Goal: Information Seeking & Learning: Learn about a topic

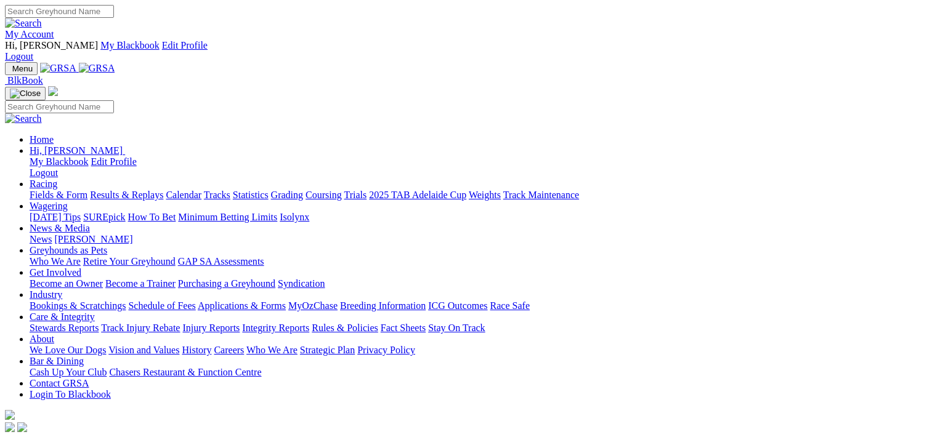
click at [57, 179] on link "Racing" at bounding box center [44, 184] width 28 height 10
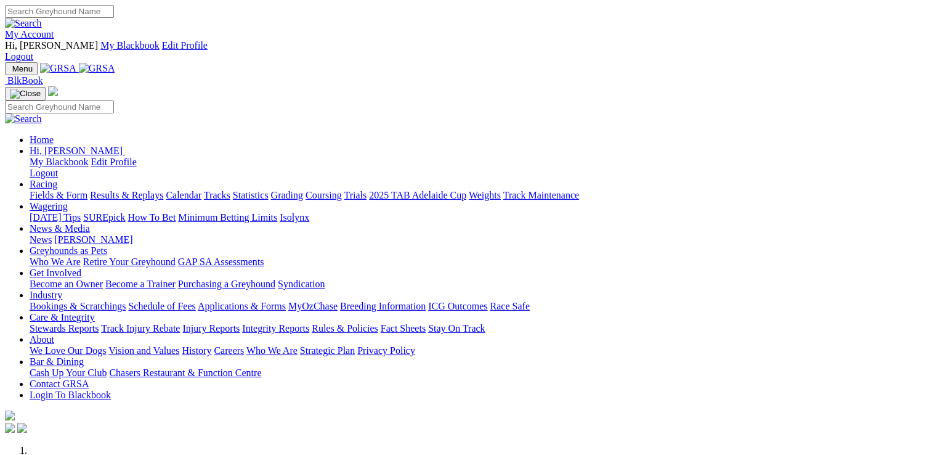
click at [57, 179] on link "Racing" at bounding box center [44, 184] width 28 height 10
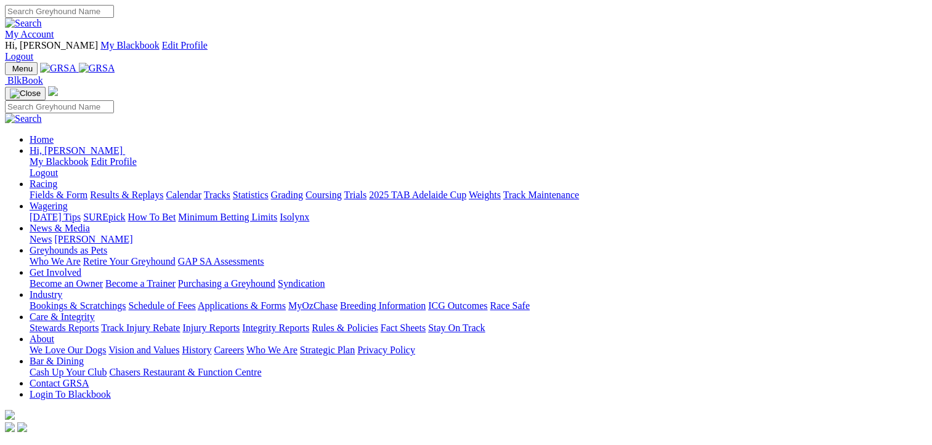
click at [60, 190] on link "Fields & Form" at bounding box center [59, 195] width 58 height 10
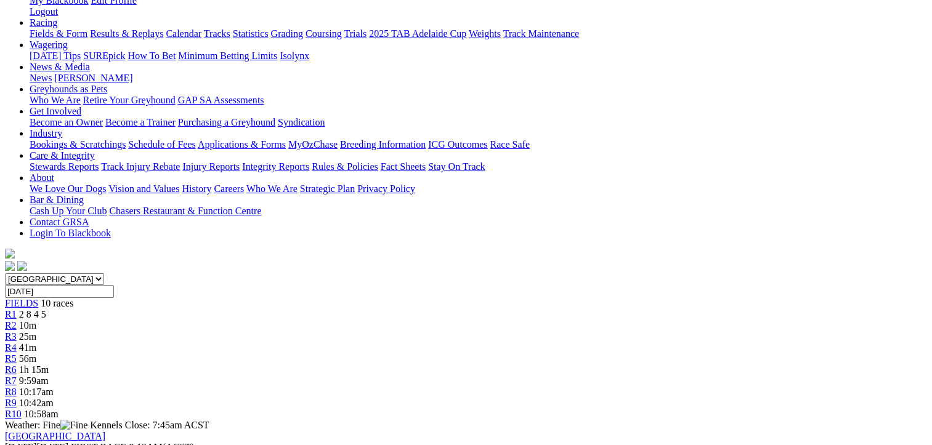
scroll to position [185, 0]
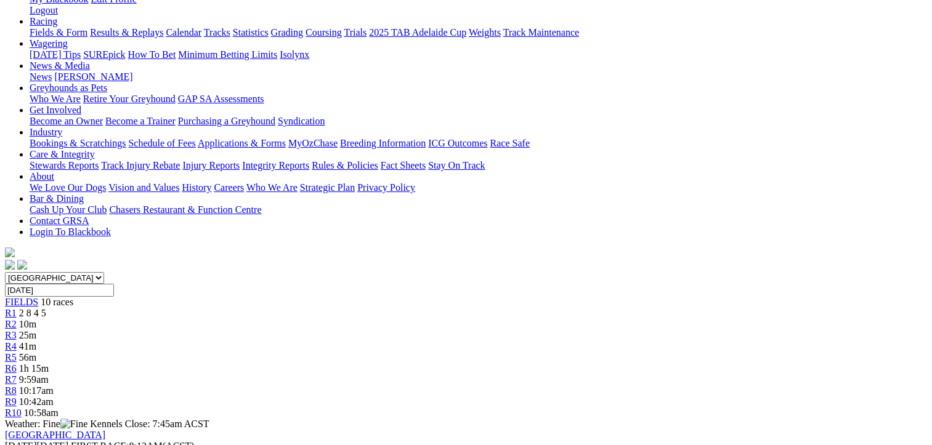
drag, startPoint x: 455, startPoint y: 339, endPoint x: 68, endPoint y: 235, distance: 400.5
drag, startPoint x: 68, startPoint y: 235, endPoint x: 212, endPoint y: 272, distance: 148.2
copy tbody "Elbows Alleyway Kevin Bewley 5243 20.46 $2.20 Taz Maniac Shelley Trengove 3434 …"
drag, startPoint x: 862, startPoint y: 340, endPoint x: 478, endPoint y: 206, distance: 406.6
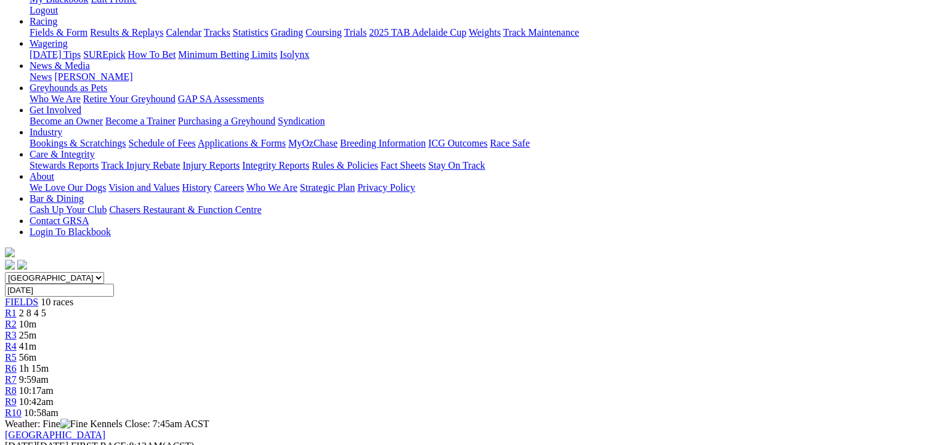
drag, startPoint x: 478, startPoint y: 206, endPoint x: 615, endPoint y: 269, distance: 150.8
copy tbody "Knock Off Cans Scott Feltus 5366 19.83 $8.00 Lily Skye High Scott Feltus 6575 1…"
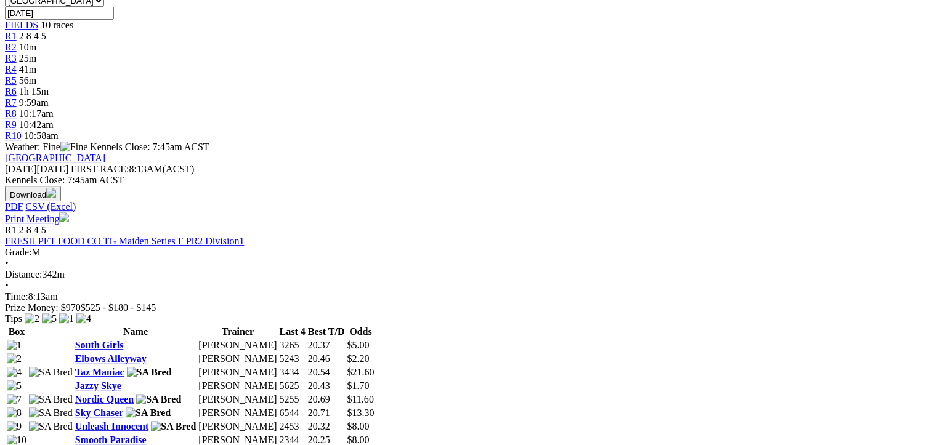
scroll to position [493, 0]
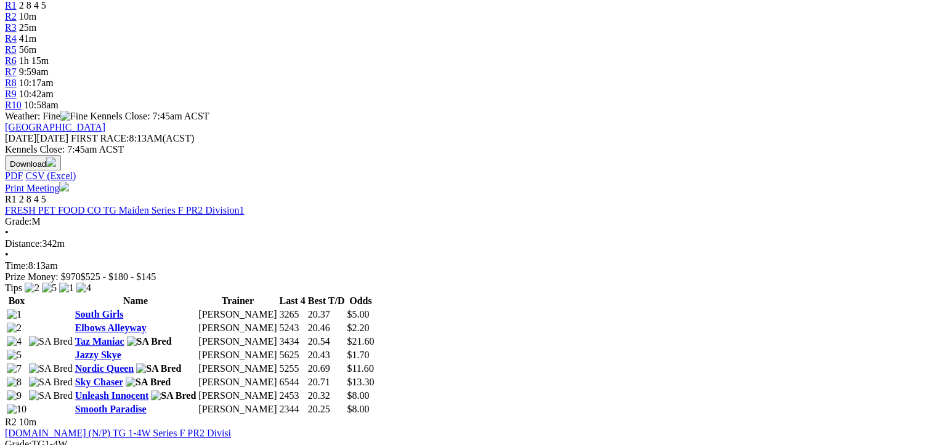
drag, startPoint x: 456, startPoint y: 341, endPoint x: 76, endPoint y: 213, distance: 401.1
drag, startPoint x: 76, startPoint y: 213, endPoint x: 163, endPoint y: 261, distance: 99.6
copy tbody "Smoothness Judith Hurley 7541 20.12 $3.40 Aston Biden Leigh Drganc 2153 20.07 $…"
drag, startPoint x: 862, startPoint y: 341, endPoint x: 482, endPoint y: 213, distance: 400.9
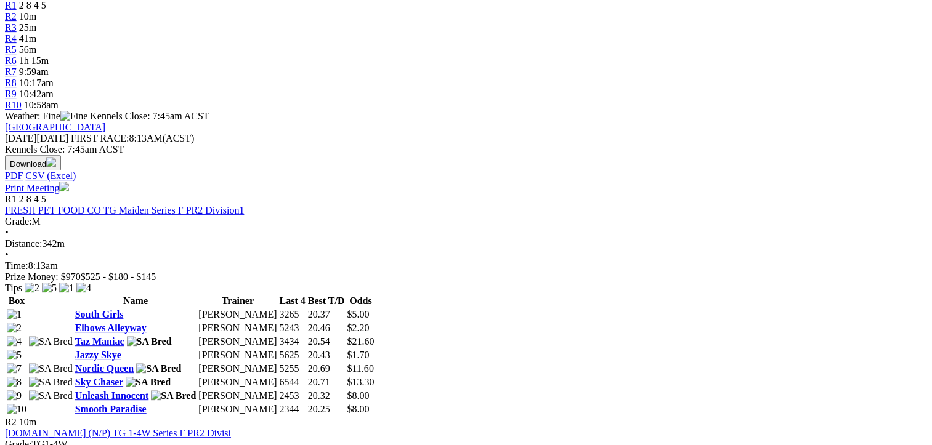
drag, startPoint x: 482, startPoint y: 213, endPoint x: 552, endPoint y: 250, distance: 78.8
copy tbody "Zenvo Yoyo Harrison Trengove 6632 20.02 $2.90 Once A Diva Renata Maruszczyk 264…"
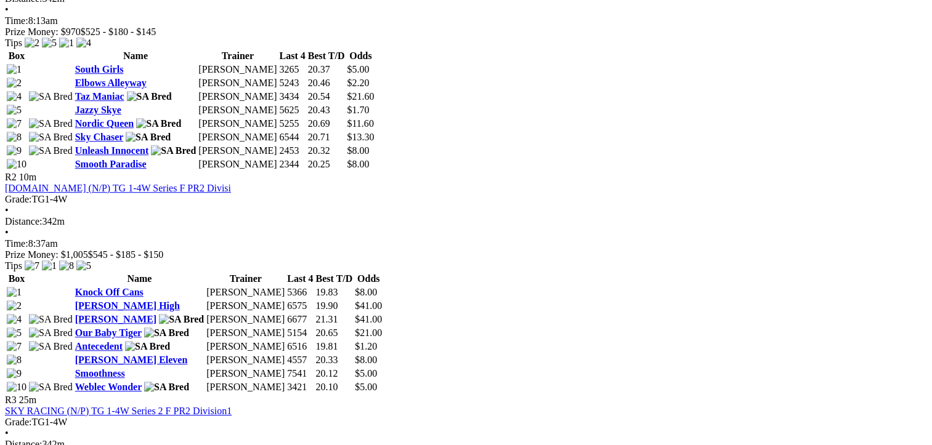
scroll to position [739, 0]
drag, startPoint x: 448, startPoint y: 407, endPoint x: 69, endPoint y: 277, distance: 400.9
drag, startPoint x: 69, startPoint y: 277, endPoint x: 202, endPoint y: 322, distance: 140.3
copy tbody "Florrie Lincoln Kevin Bewley 3564 19.78 $3.50 Stella Swift Chris Jaensch 3345 1…"
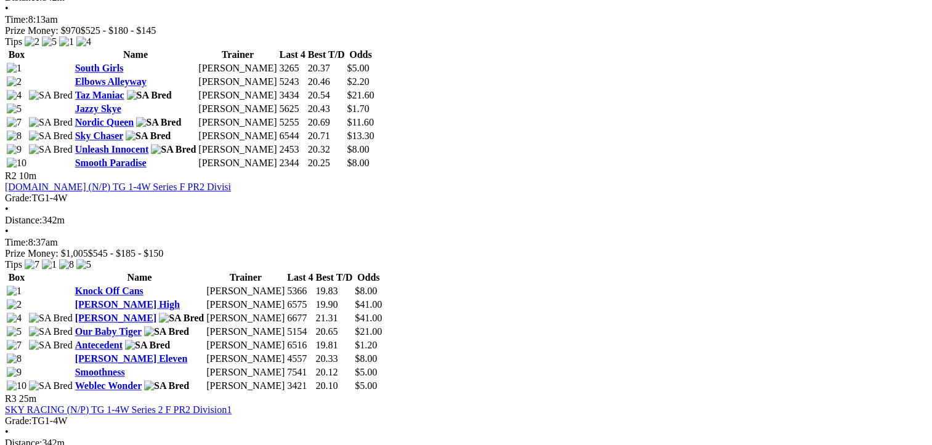
drag, startPoint x: 859, startPoint y: 405, endPoint x: 483, endPoint y: 280, distance: 396.3
drag, startPoint x: 483, startPoint y: 280, endPoint x: 591, endPoint y: 311, distance: 112.9
copy tbody "Urana Mr. Rob Kevin Bewley 1566 20.01 $12.00 King Cordite Gino Grgurovic 4313 1…"
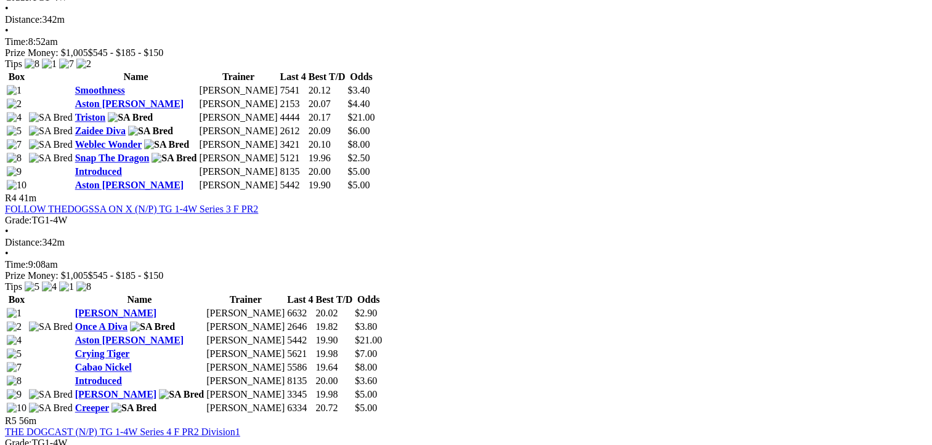
scroll to position [1171, 0]
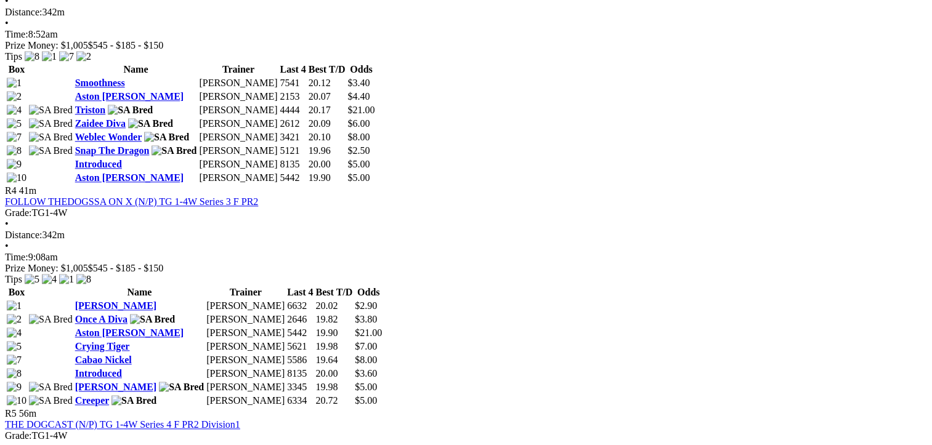
drag, startPoint x: 457, startPoint y: 281, endPoint x: 71, endPoint y: 159, distance: 404.5
drag, startPoint x: 71, startPoint y: 159, endPoint x: 246, endPoint y: 213, distance: 183.8
copy tbody "Thundering Lady Clint Trengove 2312 19.93 $2.60 What Desire Kevin Bewley 4666 1…"
drag, startPoint x: 864, startPoint y: 287, endPoint x: 474, endPoint y: 155, distance: 411.7
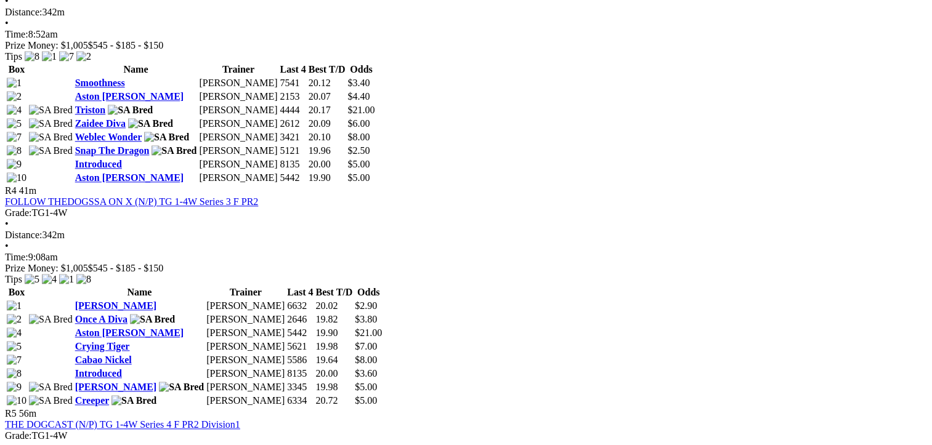
copy tbody "Ritza Riot Paul Turner 4363 19.71 $3.50 Bingo Queen Clint Trengove 1126 20.01 $…"
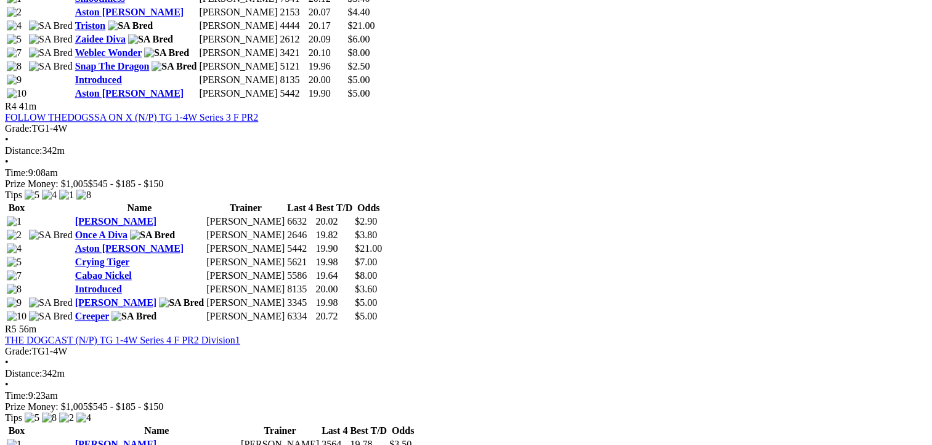
scroll to position [1417, 0]
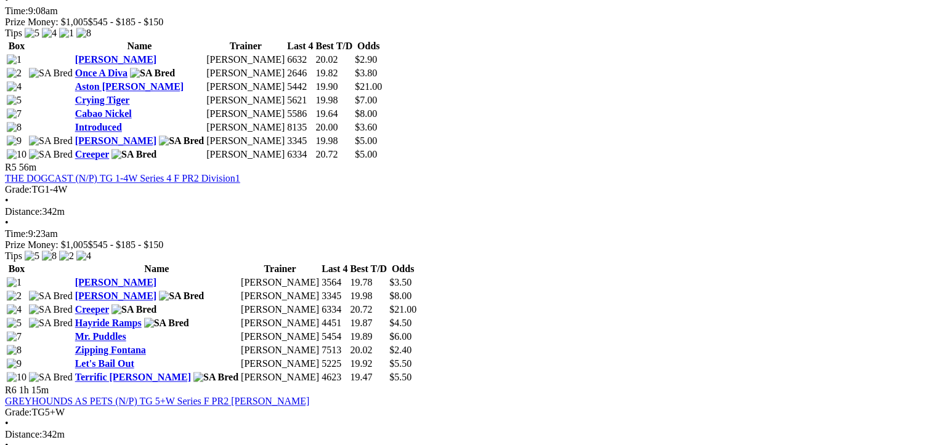
drag, startPoint x: 457, startPoint y: 349, endPoint x: 70, endPoint y: 225, distance: 405.6
drag, startPoint x: 70, startPoint y: 225, endPoint x: 158, endPoint y: 272, distance: 99.8
copy tbody "Fish To Fry Judith Hurley 3546 20.02 $3.00 Smooth Vixen Kevin Bewley 3416 19.80…"
drag, startPoint x: 862, startPoint y: 351, endPoint x: 481, endPoint y: 223, distance: 402.3
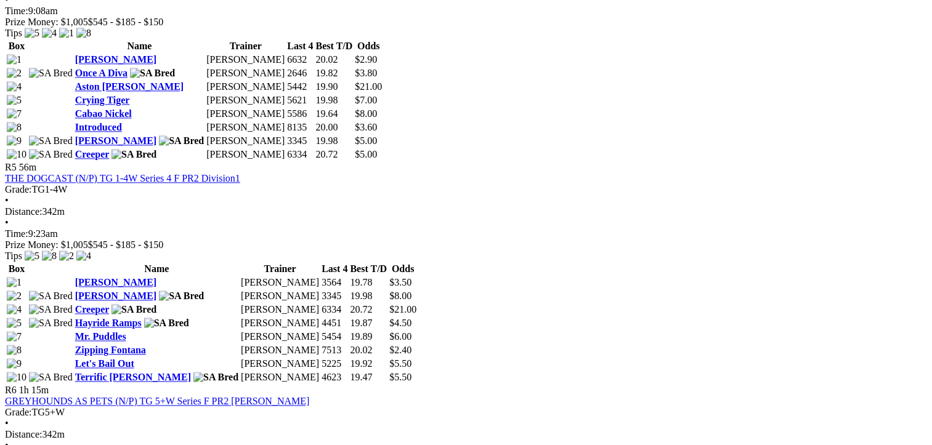
drag, startPoint x: 481, startPoint y: 223, endPoint x: 631, endPoint y: 284, distance: 162.8
copy tbody "Minh Jack Decota Curran 1456 19.75 $4.80 Chicken Knight Judith Hurley 3476 19.6…"
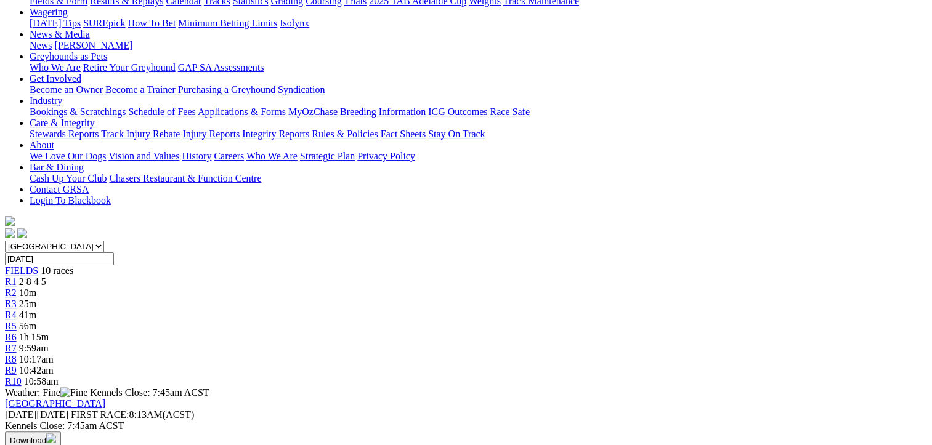
scroll to position [123, 0]
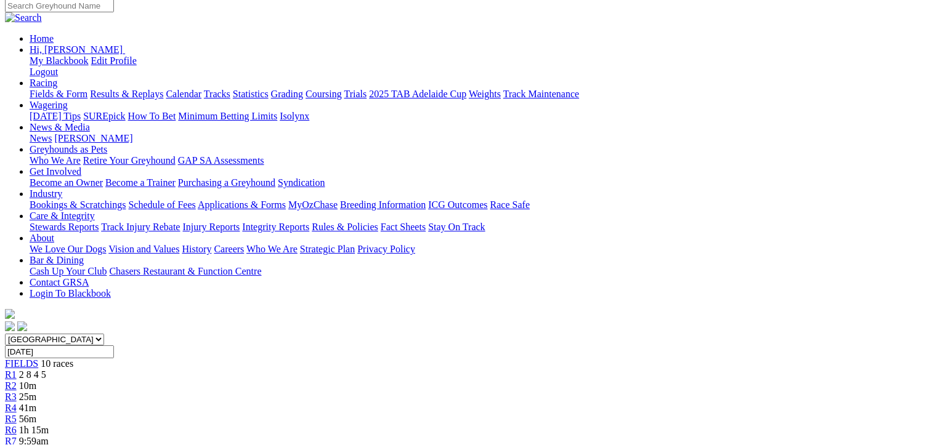
click at [17, 370] on span "R1" at bounding box center [11, 375] width 12 height 10
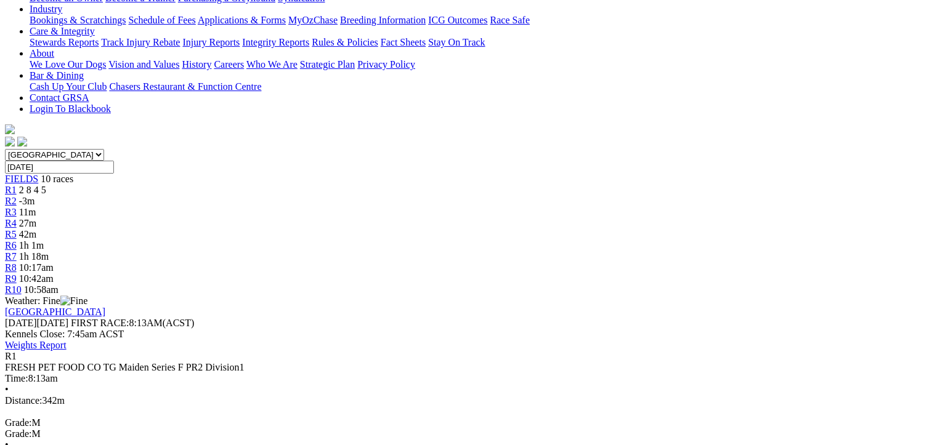
scroll to position [62, 0]
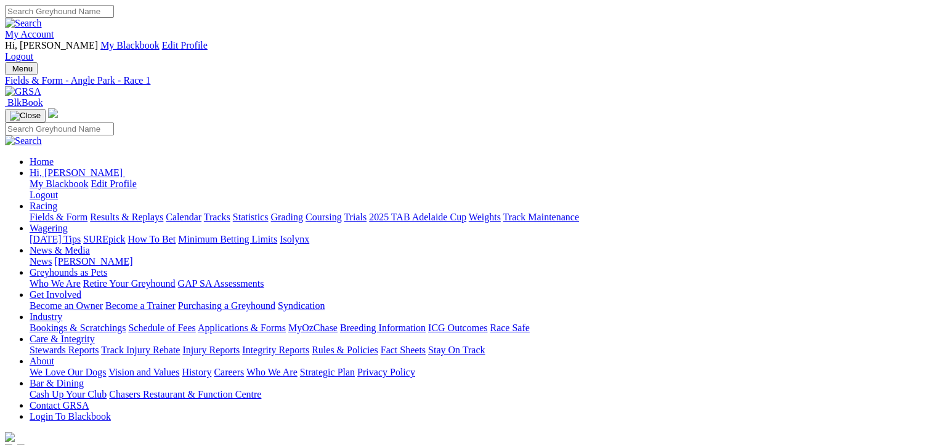
scroll to position [30, 0]
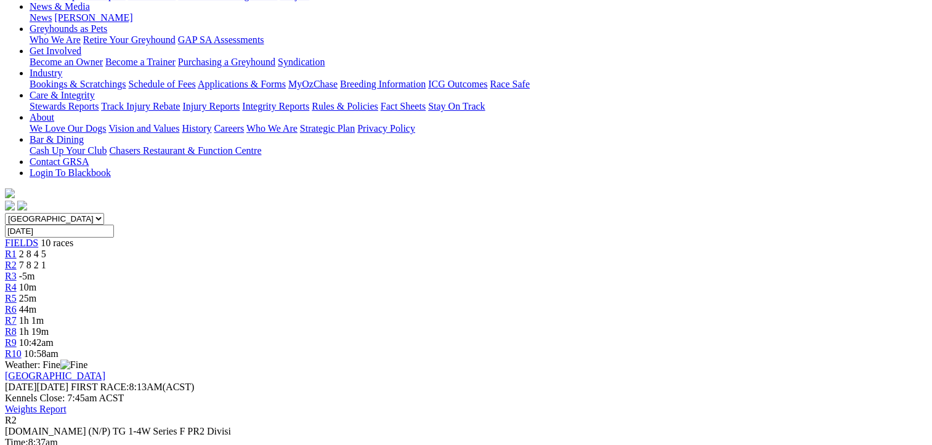
scroll to position [123, 0]
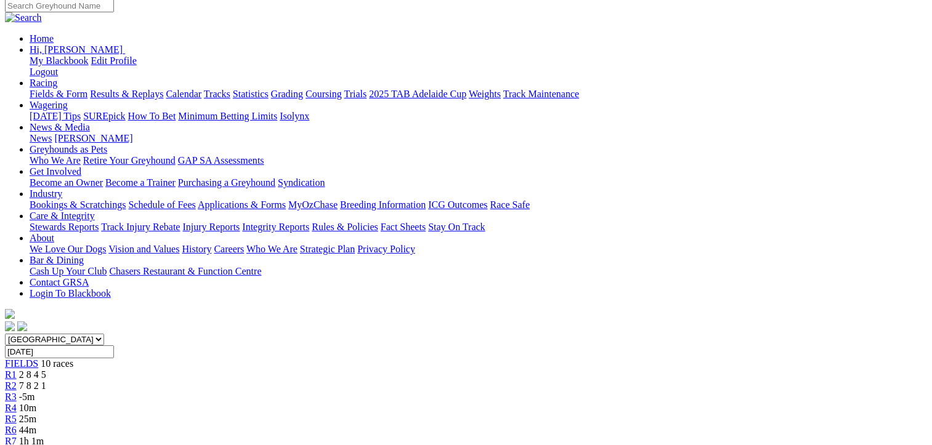
click at [197, 370] on div "R1 2 8 4 5" at bounding box center [466, 375] width 922 height 11
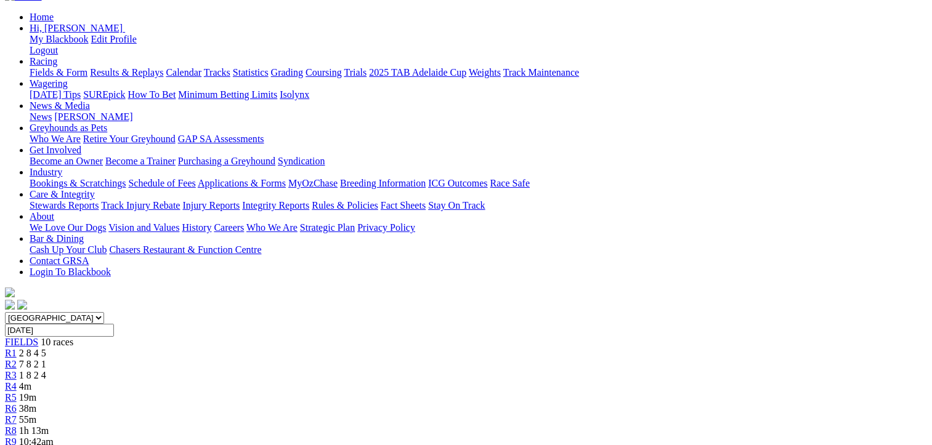
scroll to position [123, 0]
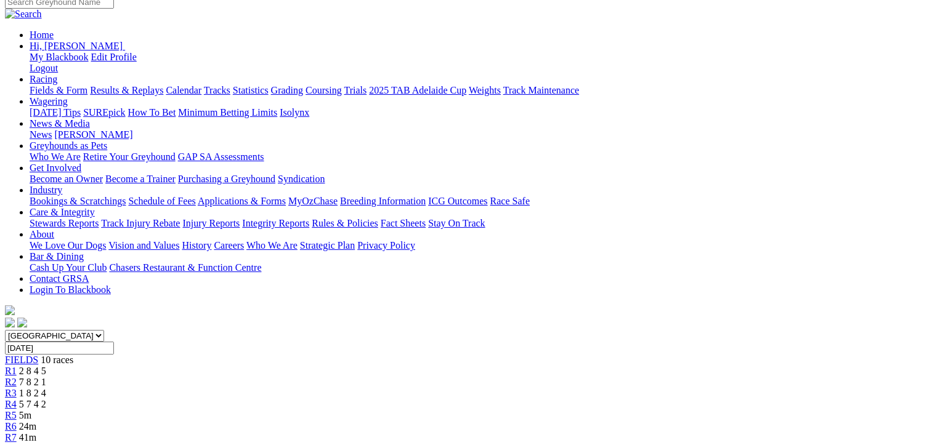
scroll to position [123, 0]
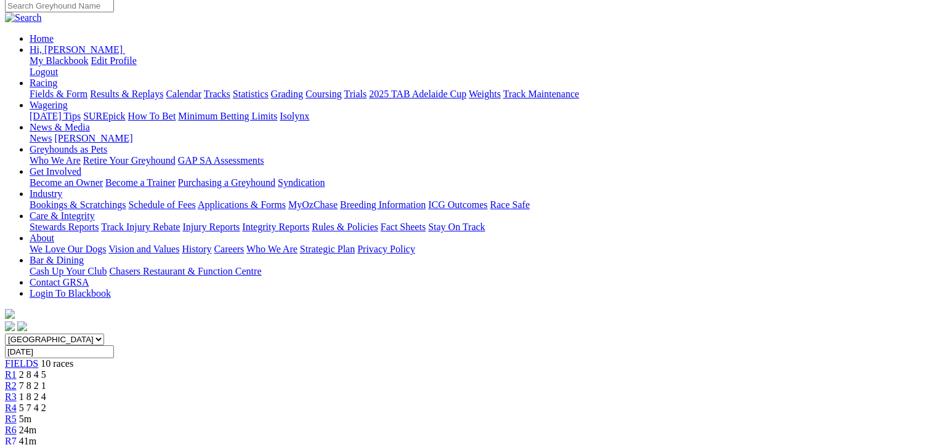
click at [46, 392] on span "1 8 2 4" at bounding box center [32, 397] width 27 height 10
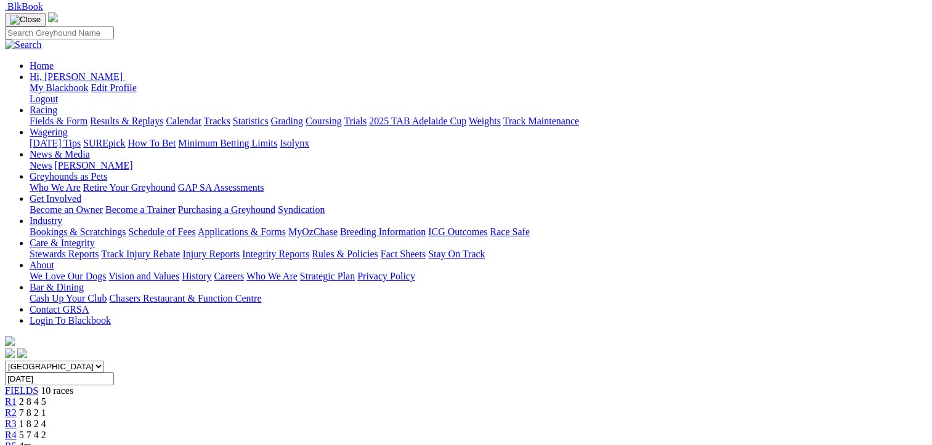
scroll to position [62, 0]
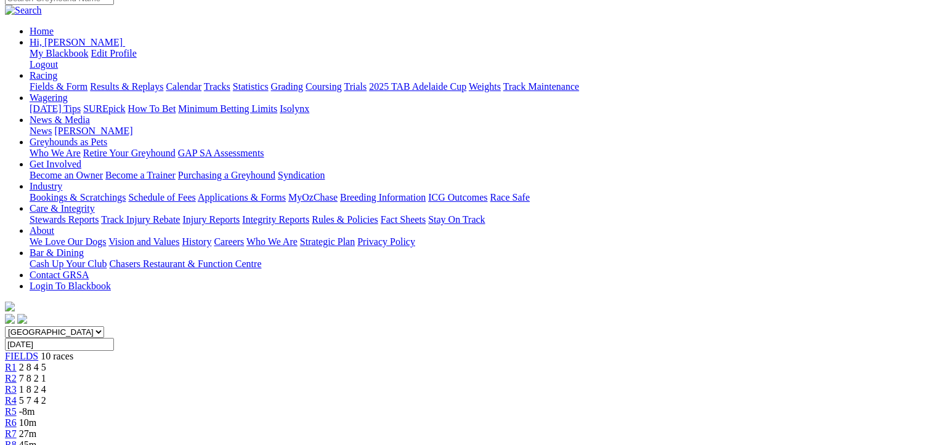
scroll to position [62, 0]
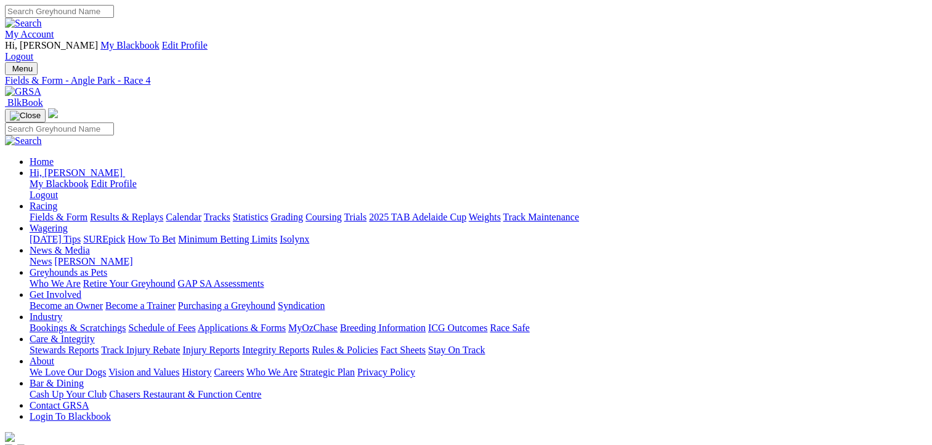
scroll to position [30, 0]
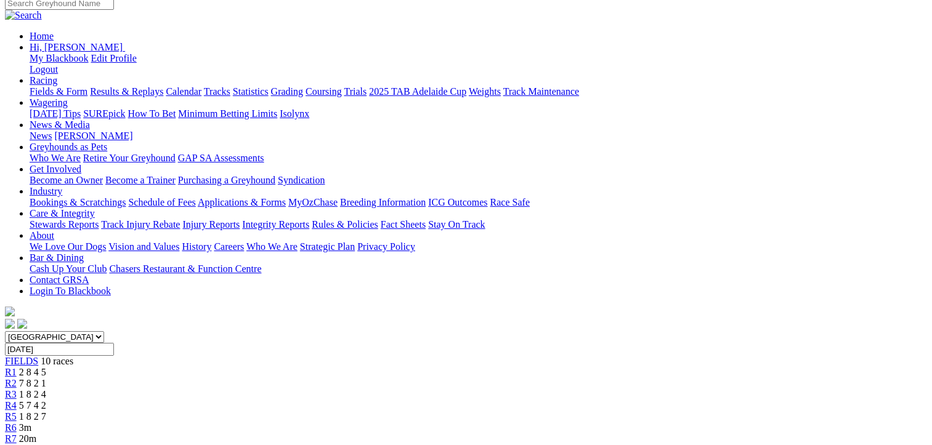
scroll to position [185, 0]
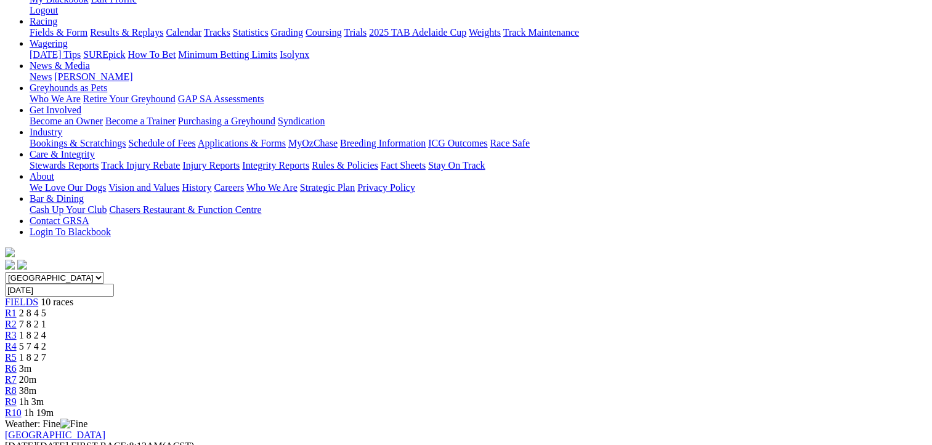
click at [46, 319] on span "7 8 2 1" at bounding box center [32, 324] width 27 height 10
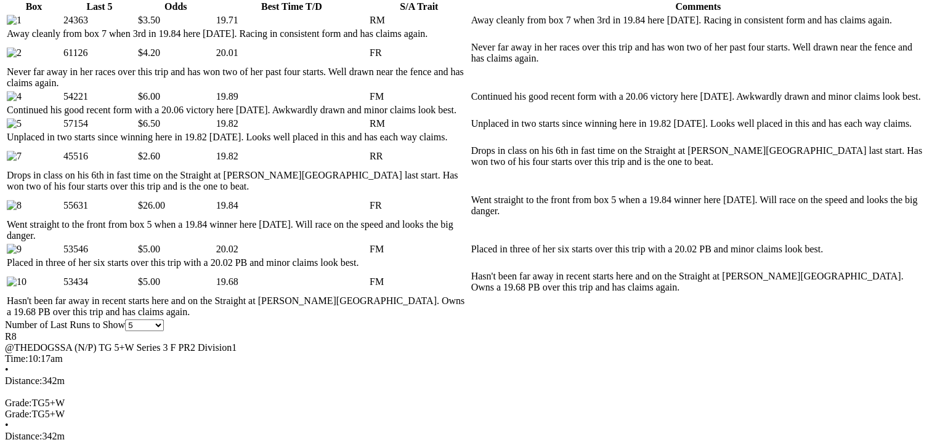
scroll to position [616, 0]
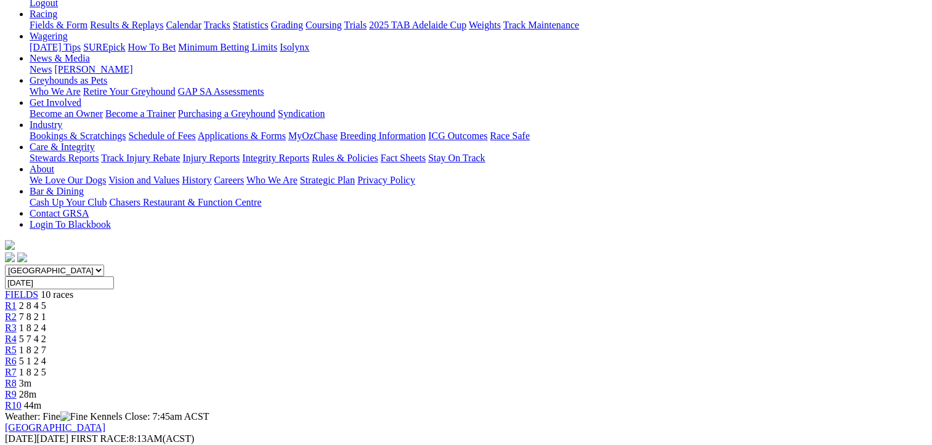
scroll to position [62, 0]
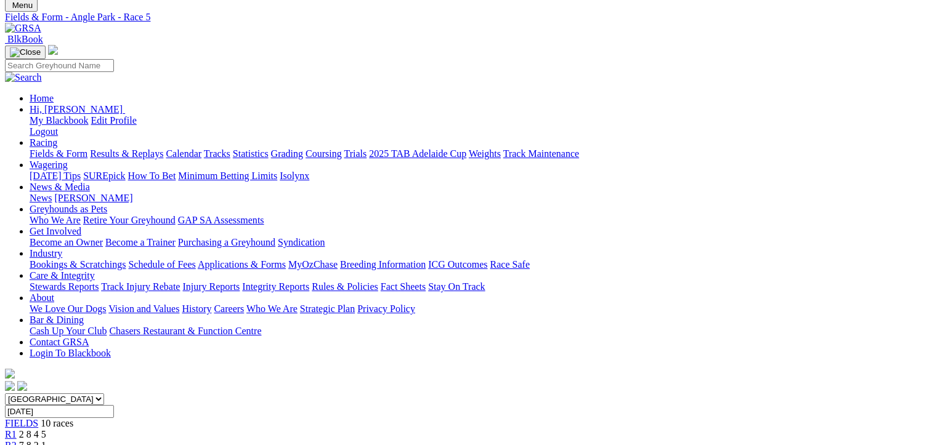
scroll to position [62, 0]
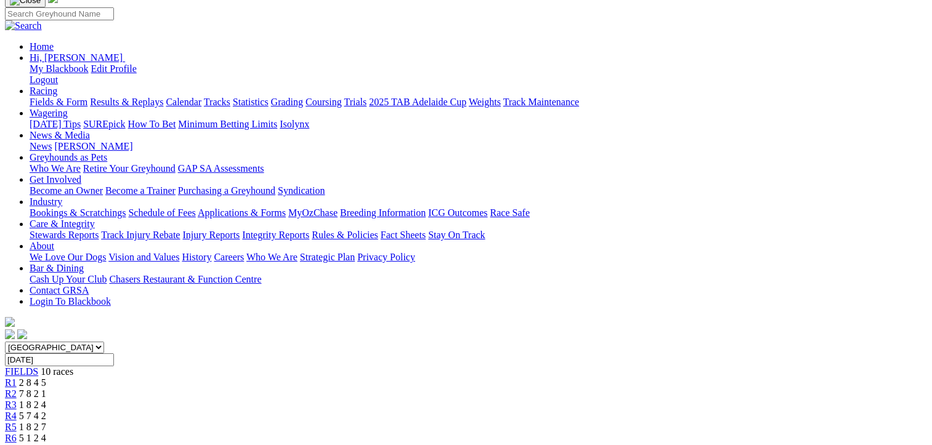
scroll to position [123, 0]
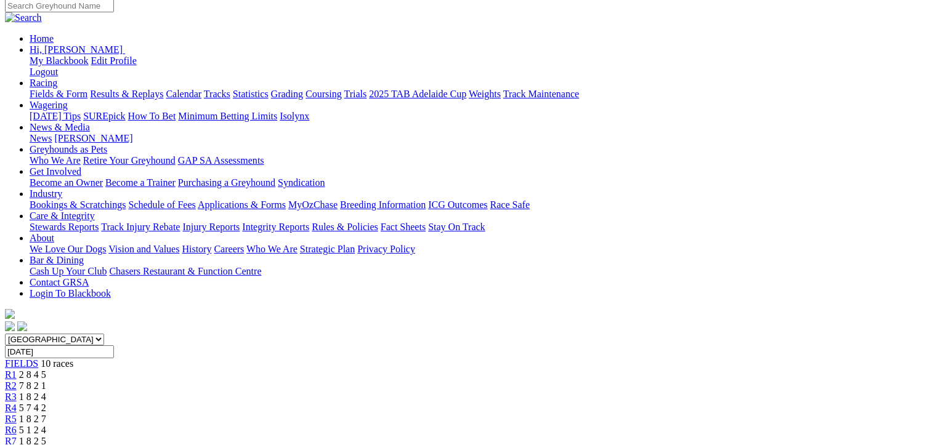
click at [46, 445] on span "2 1 5 8" at bounding box center [32, 452] width 27 height 10
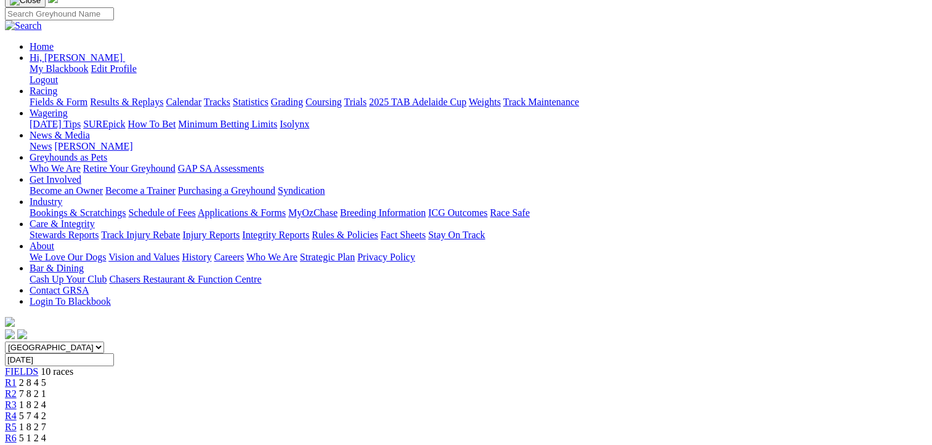
scroll to position [123, 0]
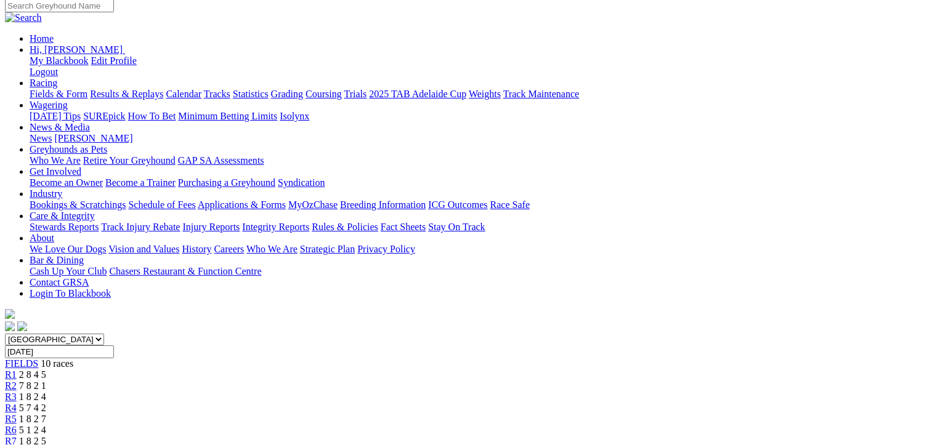
click at [335, 392] on div "R3 1 8 2 4" at bounding box center [466, 397] width 922 height 11
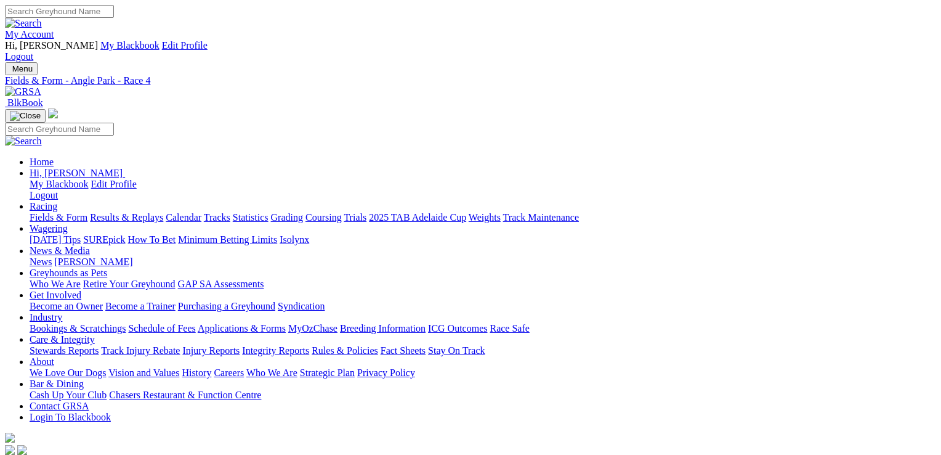
drag, startPoint x: 605, startPoint y: 38, endPoint x: 572, endPoint y: 37, distance: 33.3
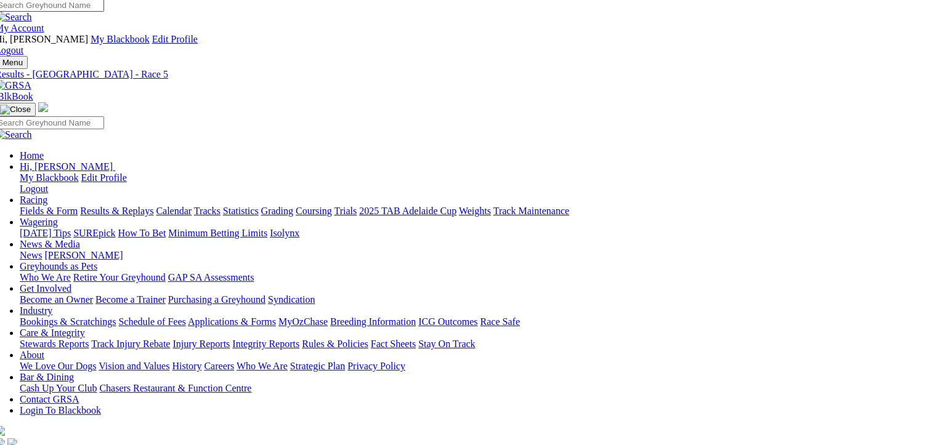
scroll to position [7, 10]
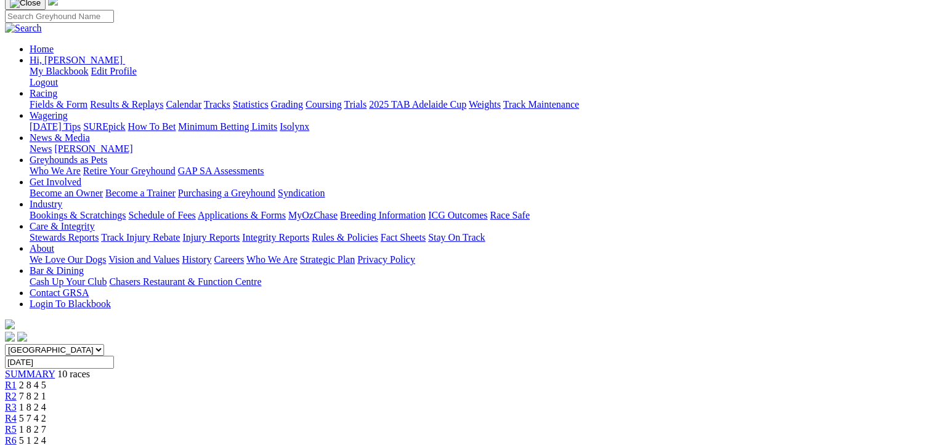
scroll to position [62, 0]
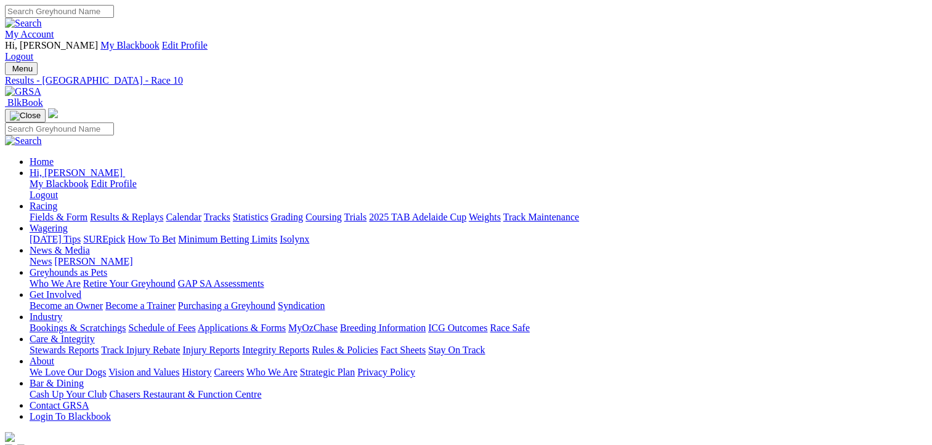
scroll to position [185, 0]
